Goal: Navigation & Orientation: Find specific page/section

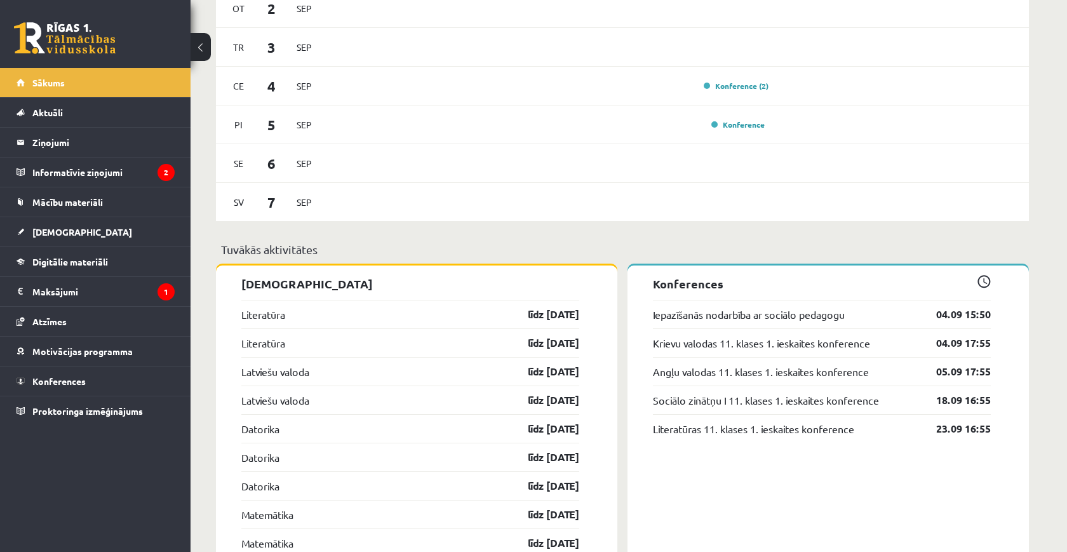
scroll to position [853, 0]
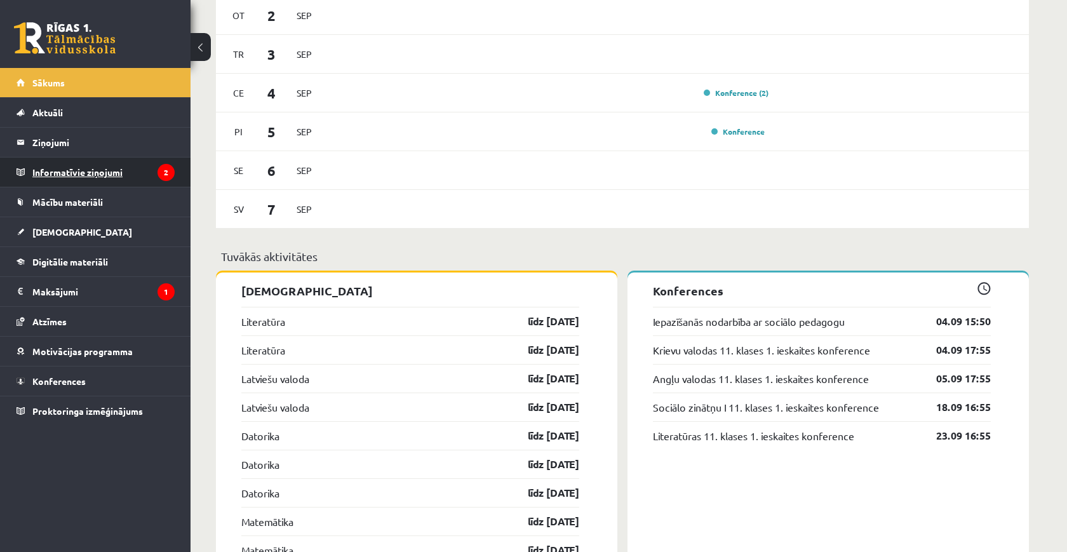
click at [143, 177] on legend "Informatīvie ziņojumi 2" at bounding box center [103, 171] width 142 height 29
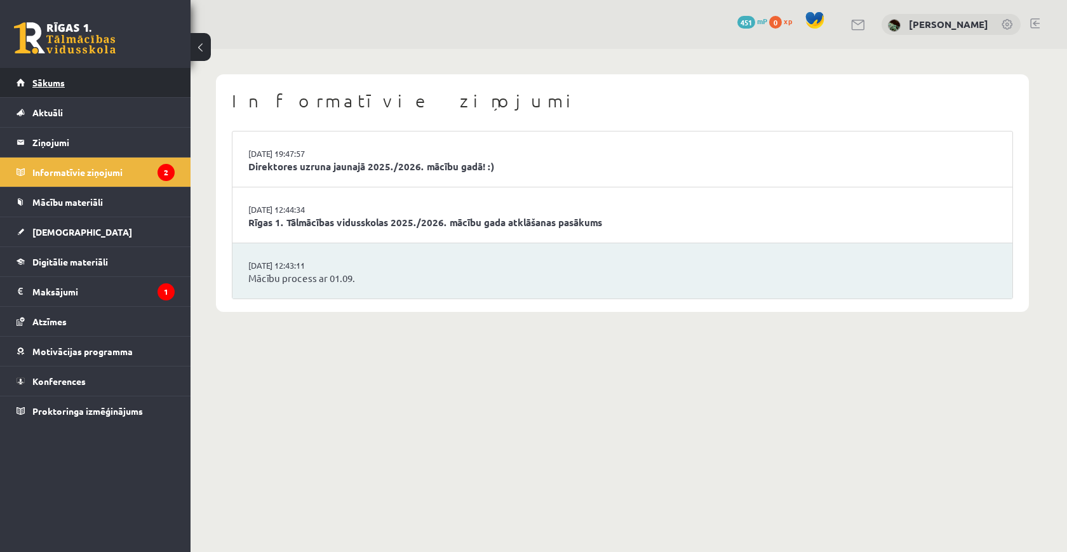
click at [144, 92] on link "Sākums" at bounding box center [96, 82] width 158 height 29
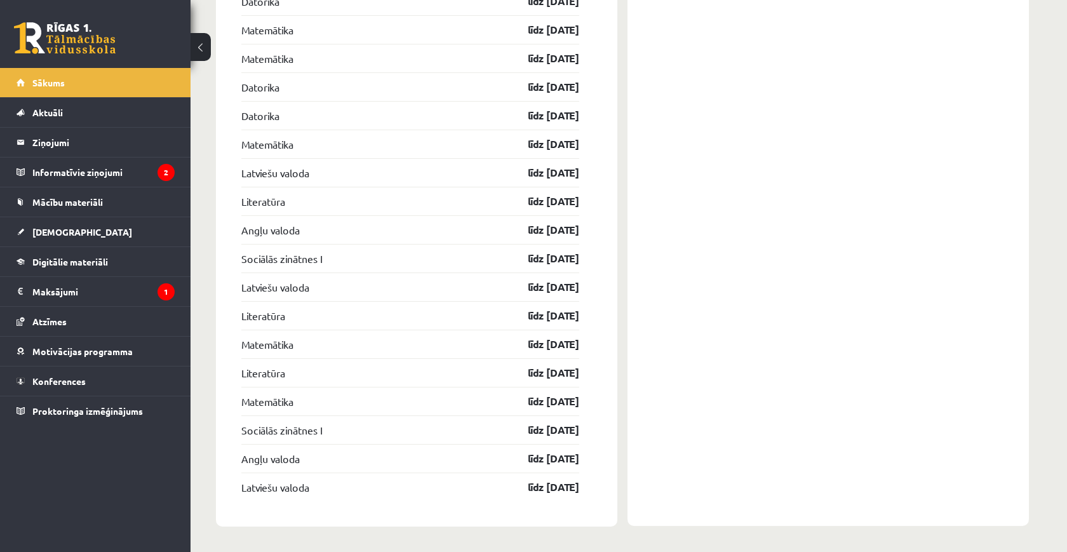
scroll to position [1346, 0]
click at [99, 58] on div "0 Dāvanas 451 mP 0 xp" at bounding box center [95, 34] width 190 height 68
click at [89, 36] on link at bounding box center [65, 38] width 102 height 32
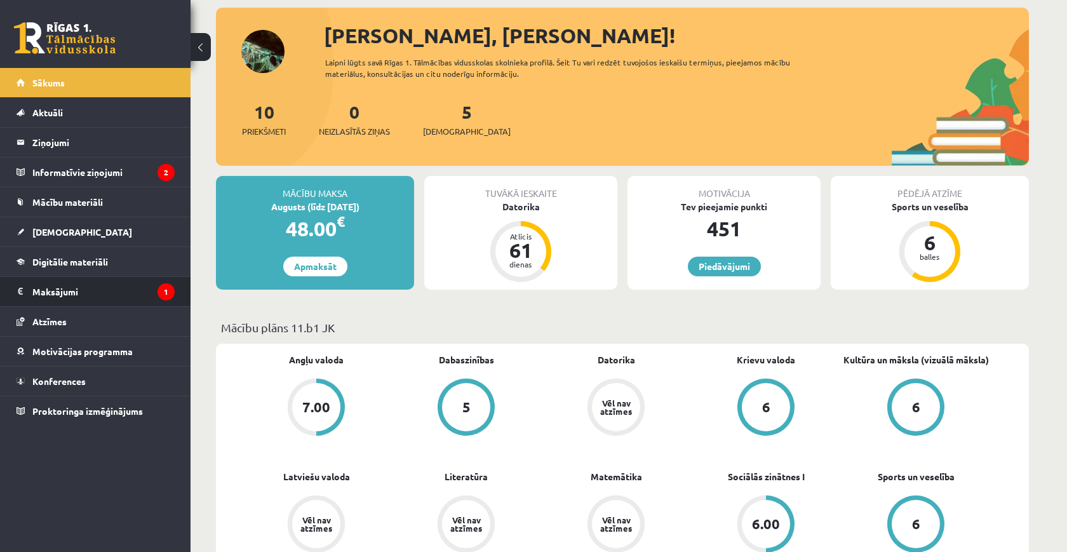
scroll to position [148, 0]
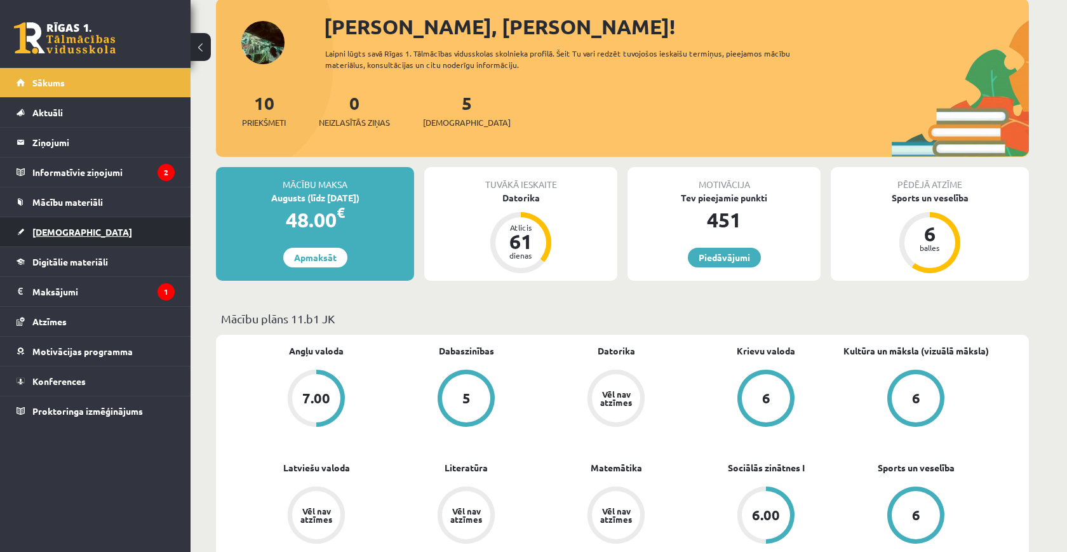
click at [60, 240] on link "[DEMOGRAPHIC_DATA]" at bounding box center [96, 231] width 158 height 29
